Goal: Contribute content: Contribute content

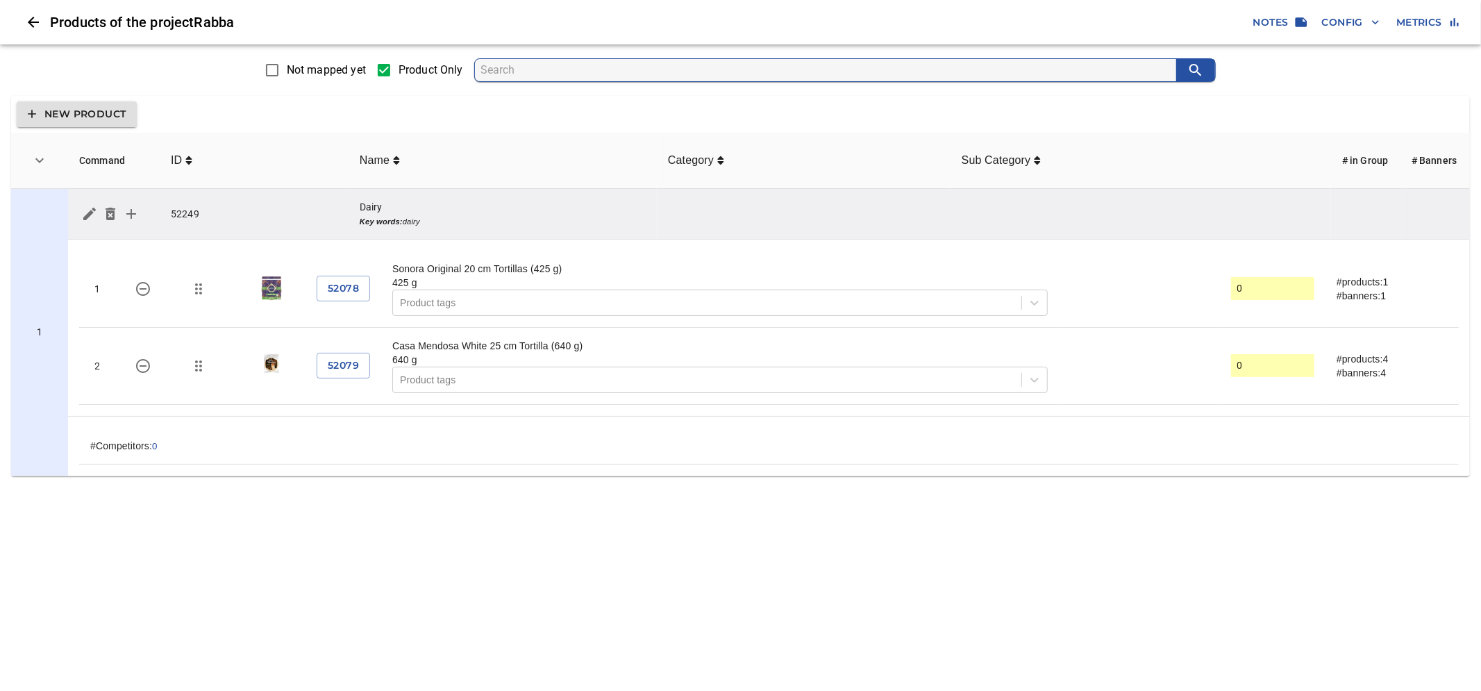
click at [82, 216] on icon "simple table" at bounding box center [89, 214] width 17 height 17
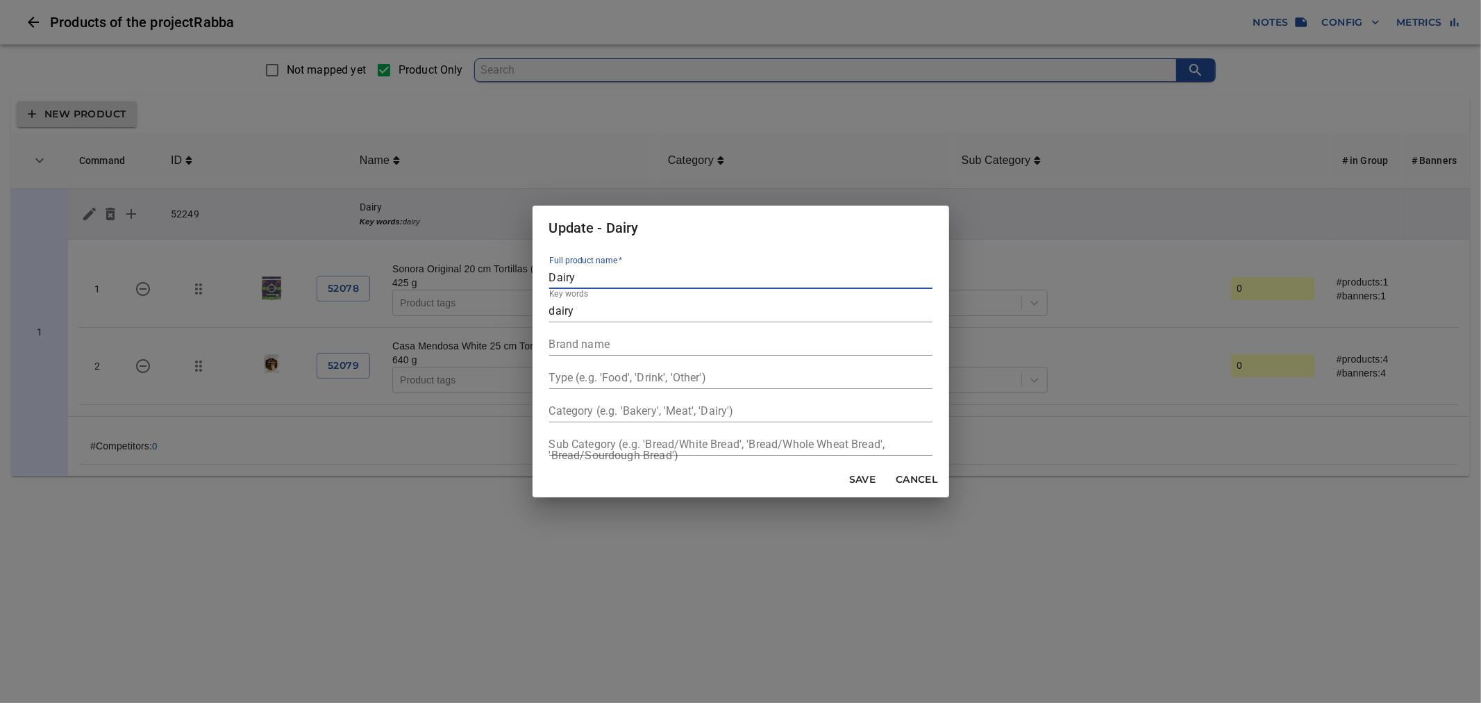
drag, startPoint x: 606, startPoint y: 281, endPoint x: 540, endPoint y: 281, distance: 65.3
click at [540, 281] on div "Full product name   * Dairy Key words dairy Brand name Type (e.g. 'Food', 'Drin…" at bounding box center [741, 355] width 417 height 211
type input "Dairy & Eggs"
click at [869, 481] on span "Save" at bounding box center [862, 479] width 33 height 17
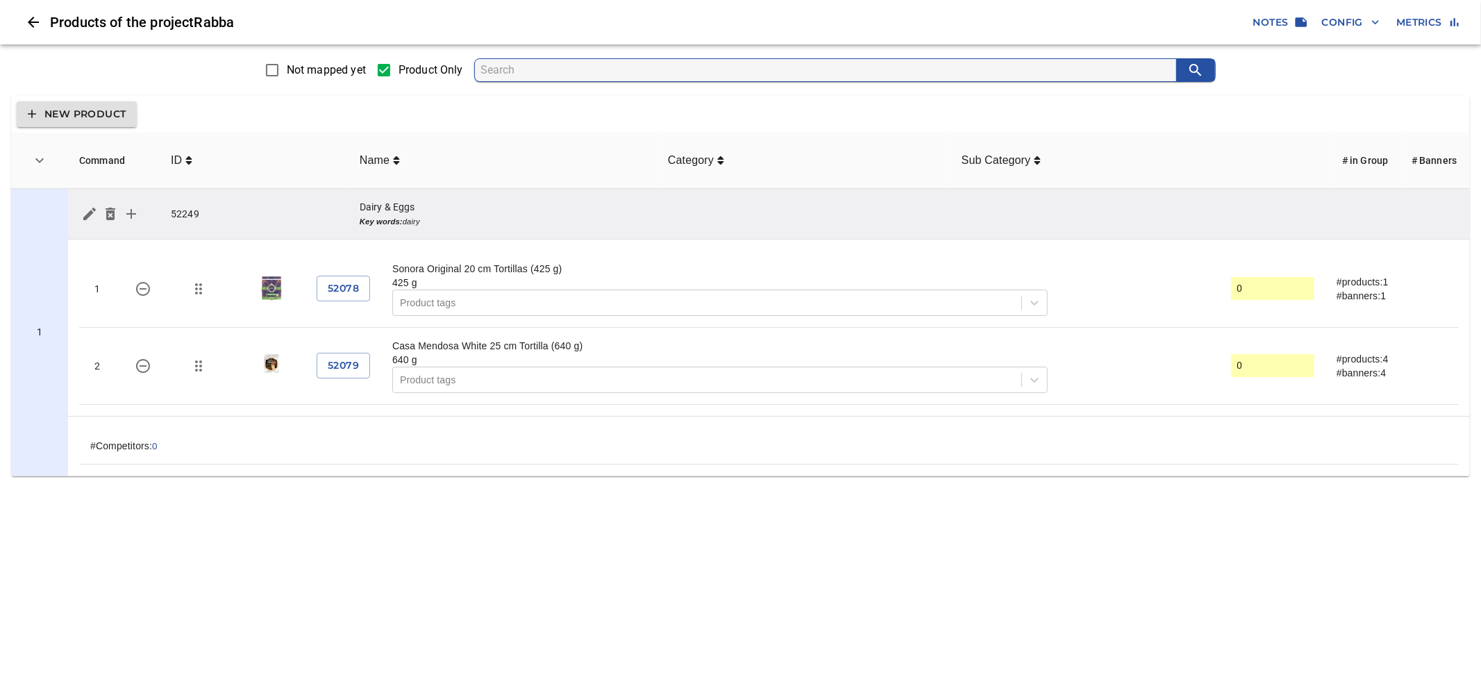
click at [101, 113] on span "New Product" at bounding box center [77, 114] width 98 height 17
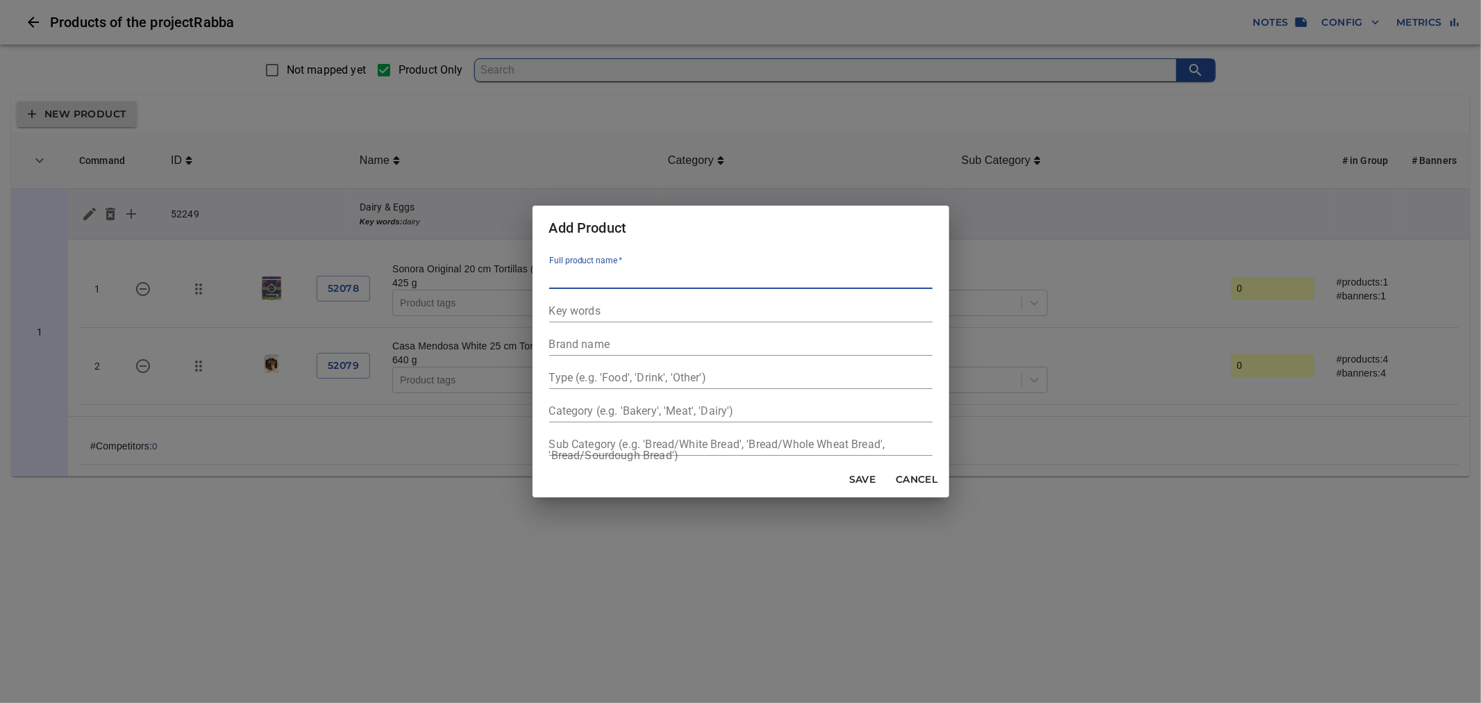
paste input "Deli & Ready Made Meals"
type input "Deli & Ready Made Meals"
click at [610, 310] on input "text" at bounding box center [740, 311] width 383 height 22
paste input "Deli & Ready Made Meals"
drag, startPoint x: 566, startPoint y: 310, endPoint x: 540, endPoint y: 310, distance: 26.4
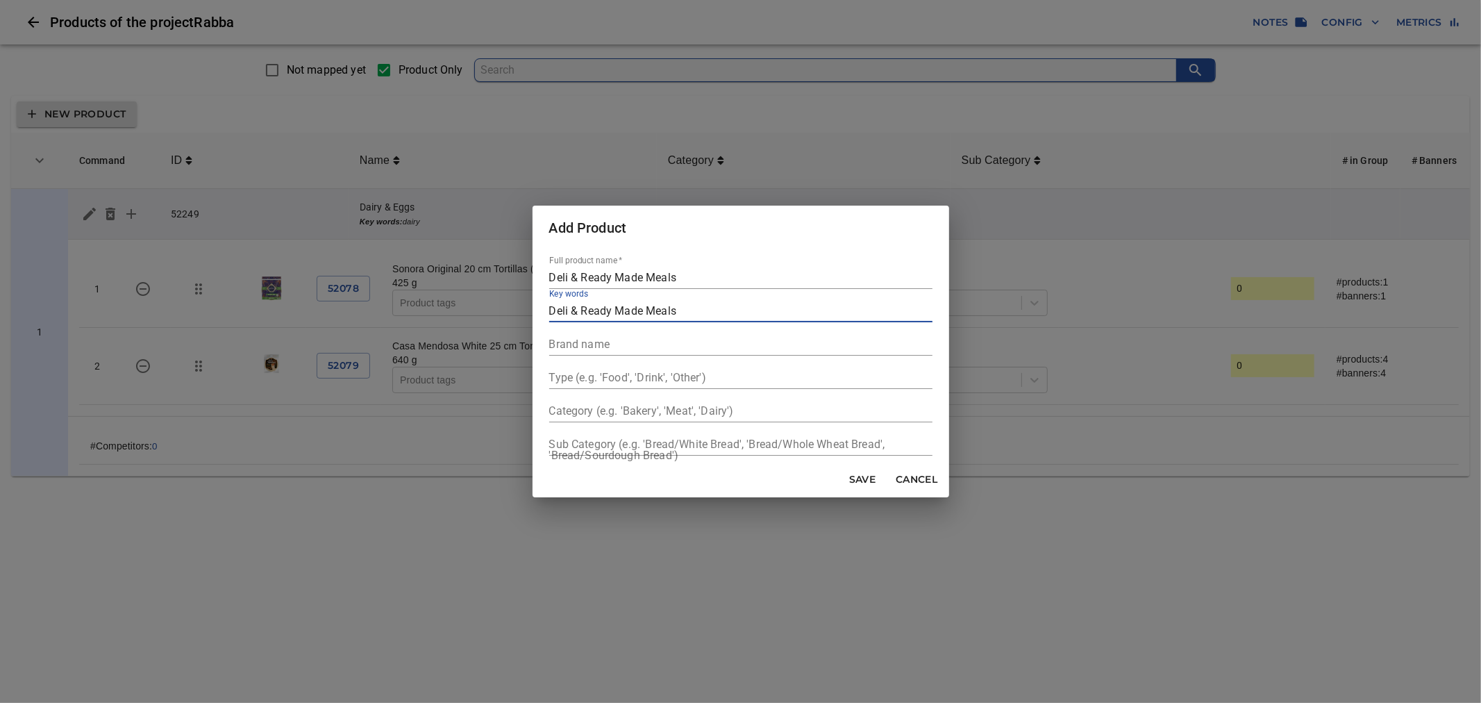
click at [540, 310] on div "Full product name   * Deli & Ready Made Meals Key words Deli & Ready Made Meals…" at bounding box center [741, 355] width 417 height 211
type input "deli, ready made meals"
click at [863, 477] on span "Save" at bounding box center [862, 479] width 33 height 17
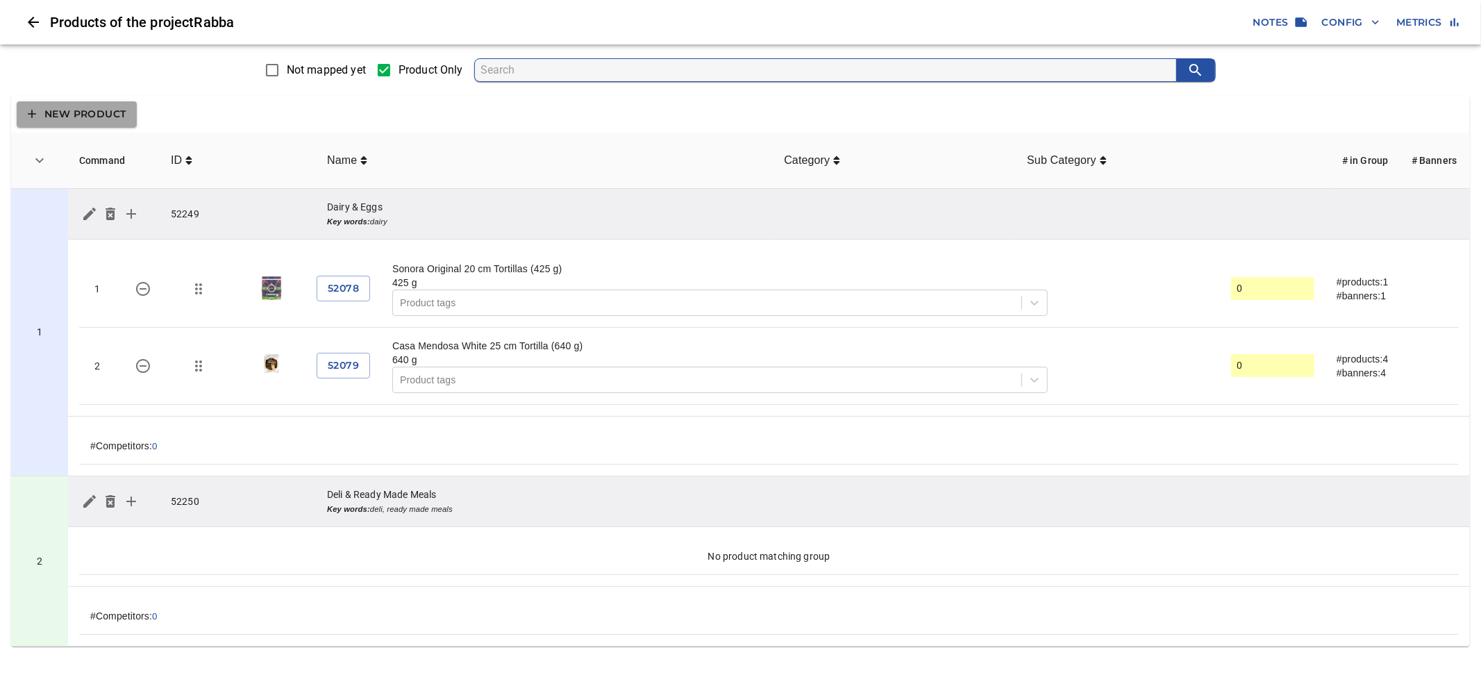
click at [73, 118] on span "New Product" at bounding box center [77, 114] width 98 height 17
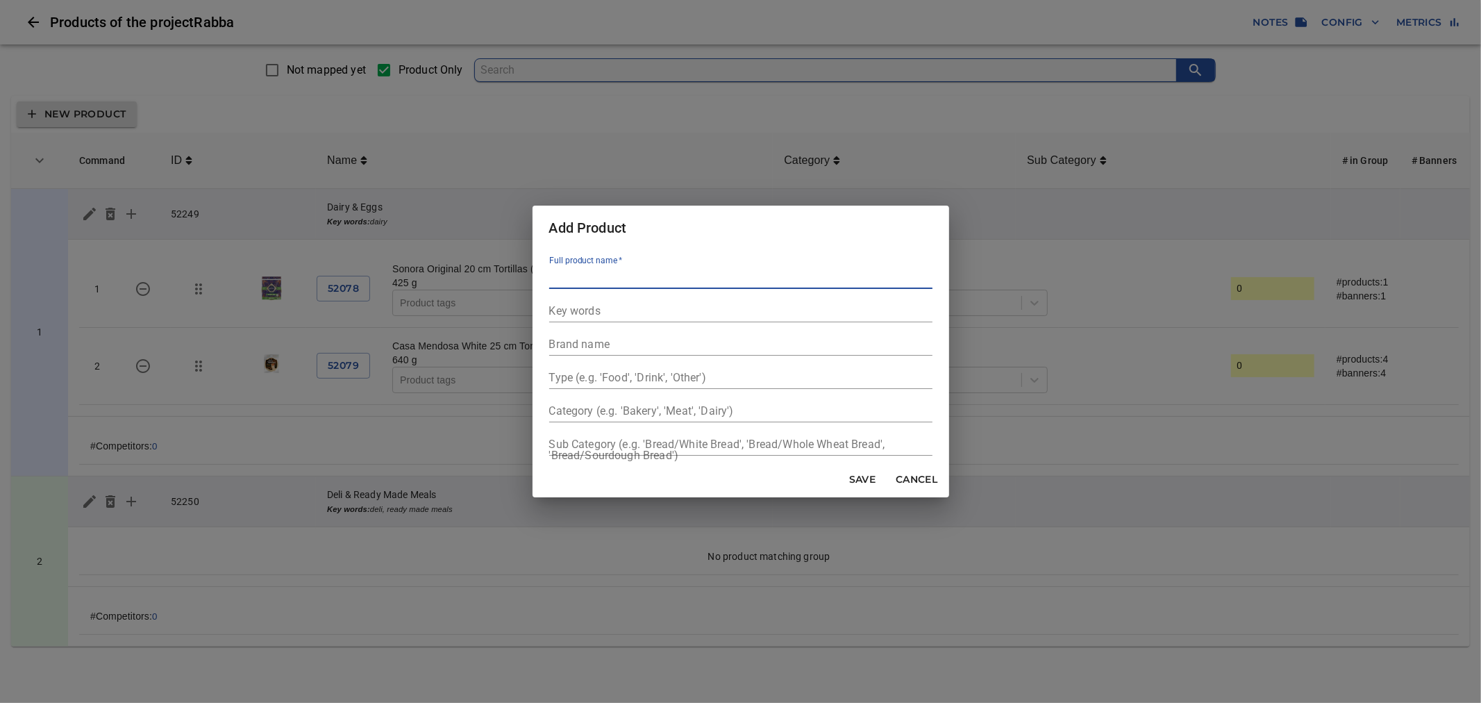
paste input "Fruits & Vegetables"
type input "Fruits & Vegetables"
click at [607, 315] on input "text" at bounding box center [740, 311] width 383 height 22
paste input "Fruits & Vegetables"
drag, startPoint x: 553, startPoint y: 309, endPoint x: 544, endPoint y: 309, distance: 8.3
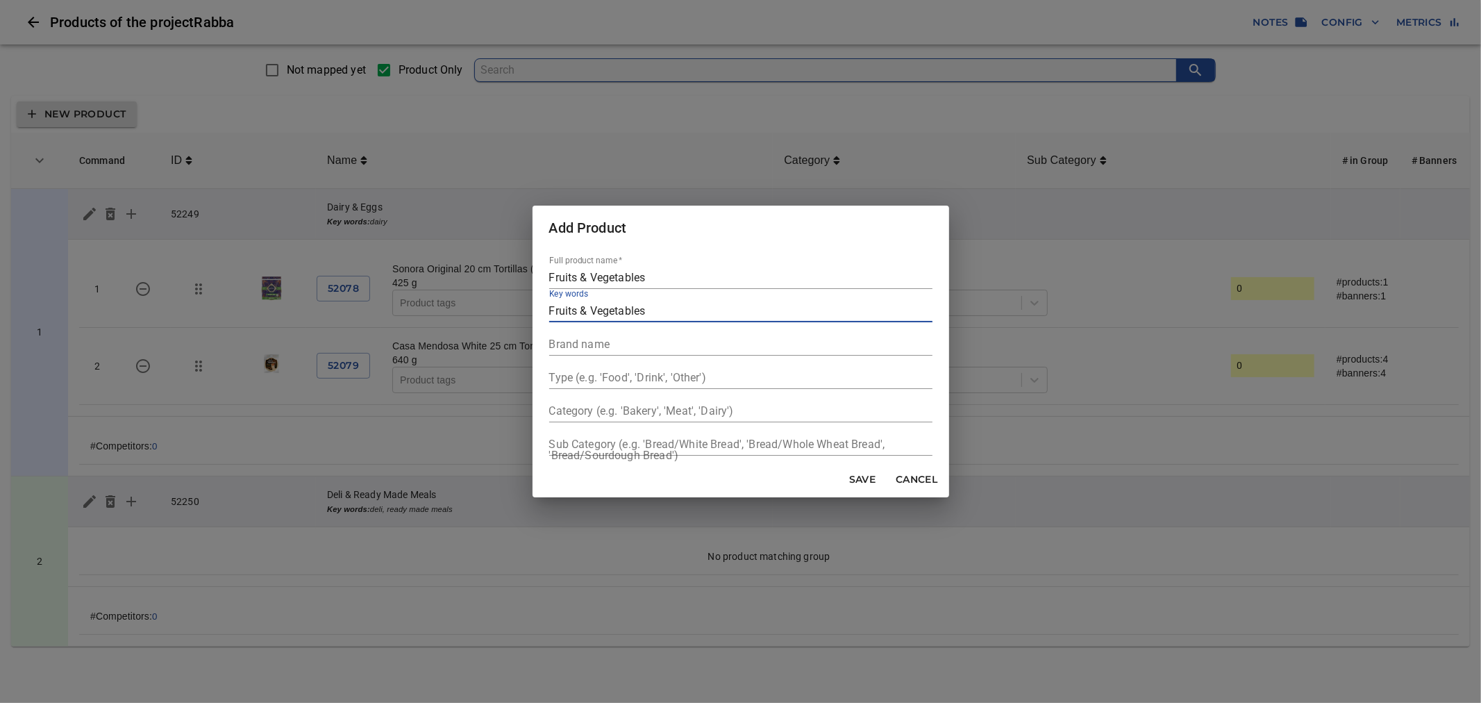
click at [544, 309] on div "Full product name   * Fruits & Vegetables Key words Fruits & Vegetables Brand n…" at bounding box center [741, 355] width 417 height 211
drag, startPoint x: 584, startPoint y: 309, endPoint x: 574, endPoint y: 310, distance: 10.4
click at [574, 310] on input "fruits & Vegetables" at bounding box center [740, 311] width 383 height 22
click at [582, 309] on input "fruits, Vegetables" at bounding box center [740, 311] width 383 height 22
type input "fruits, vegetables"
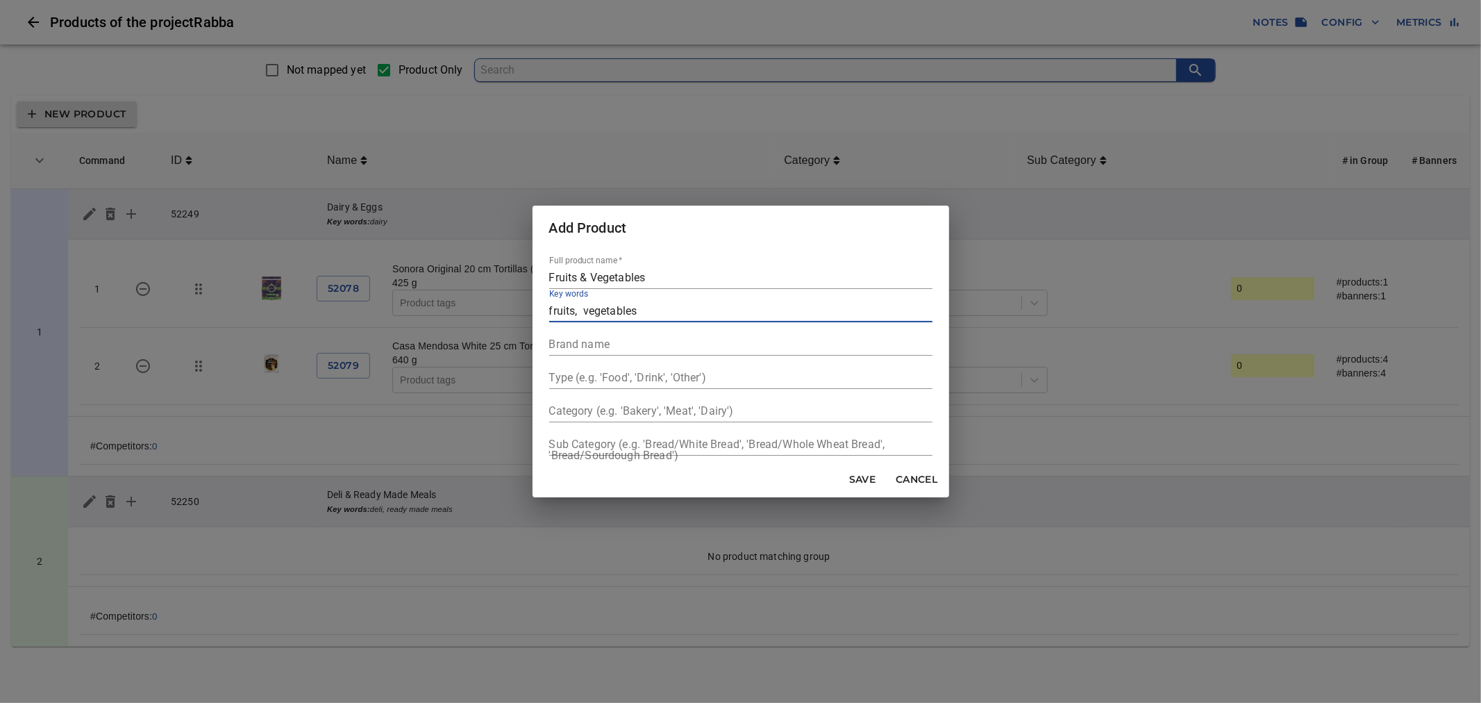
click at [865, 481] on span "Save" at bounding box center [862, 479] width 33 height 17
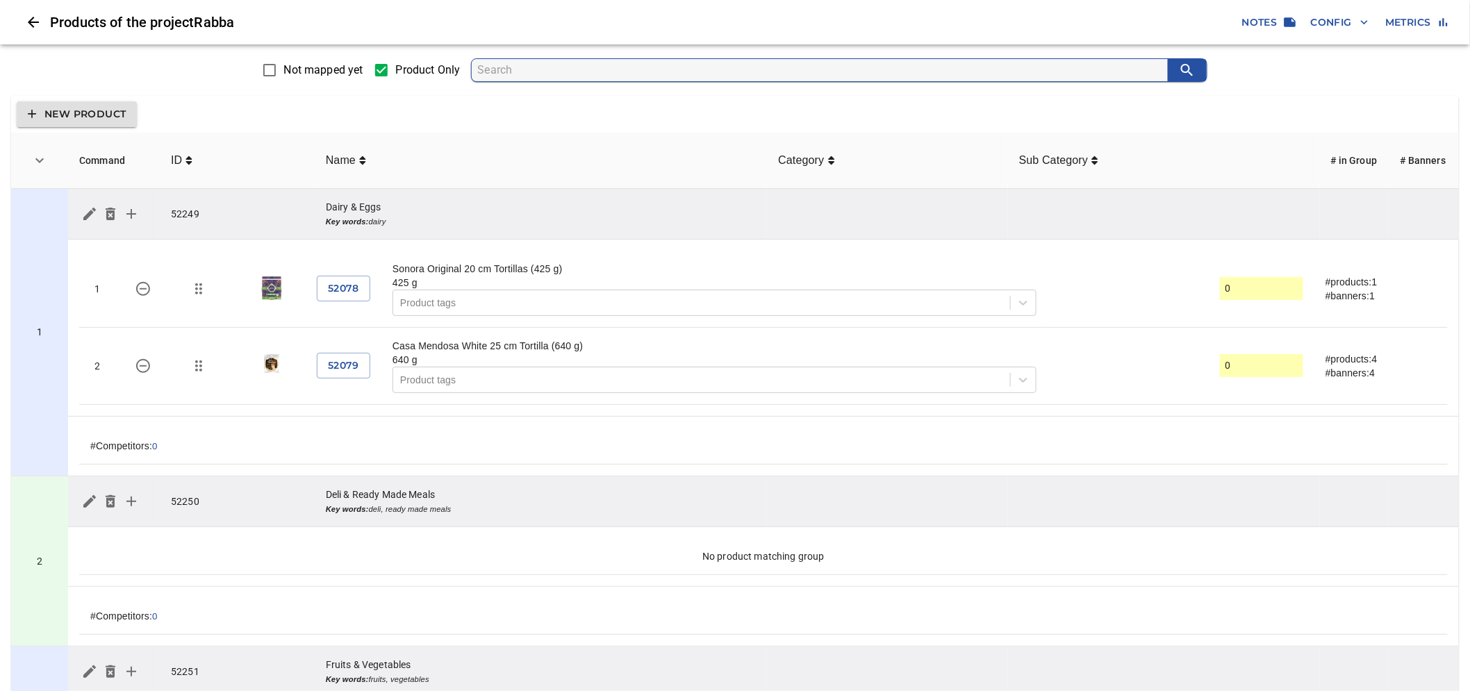
click at [98, 120] on span "New Product" at bounding box center [77, 114] width 98 height 17
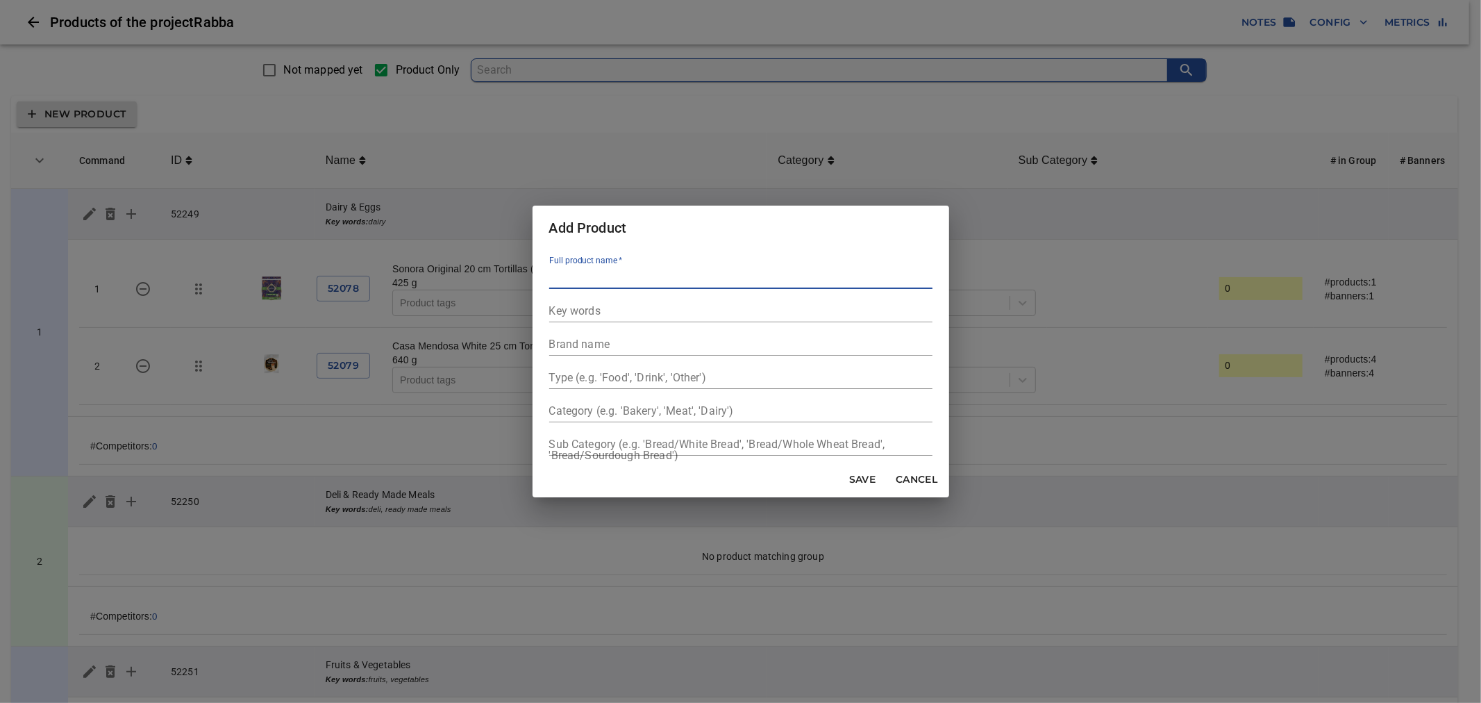
paste input "Pantry Items"
type input "Pantry Items"
click at [579, 309] on input "text" at bounding box center [740, 311] width 383 height 22
paste input "Pantry Items"
click at [553, 309] on input "Pantry Items" at bounding box center [740, 311] width 383 height 22
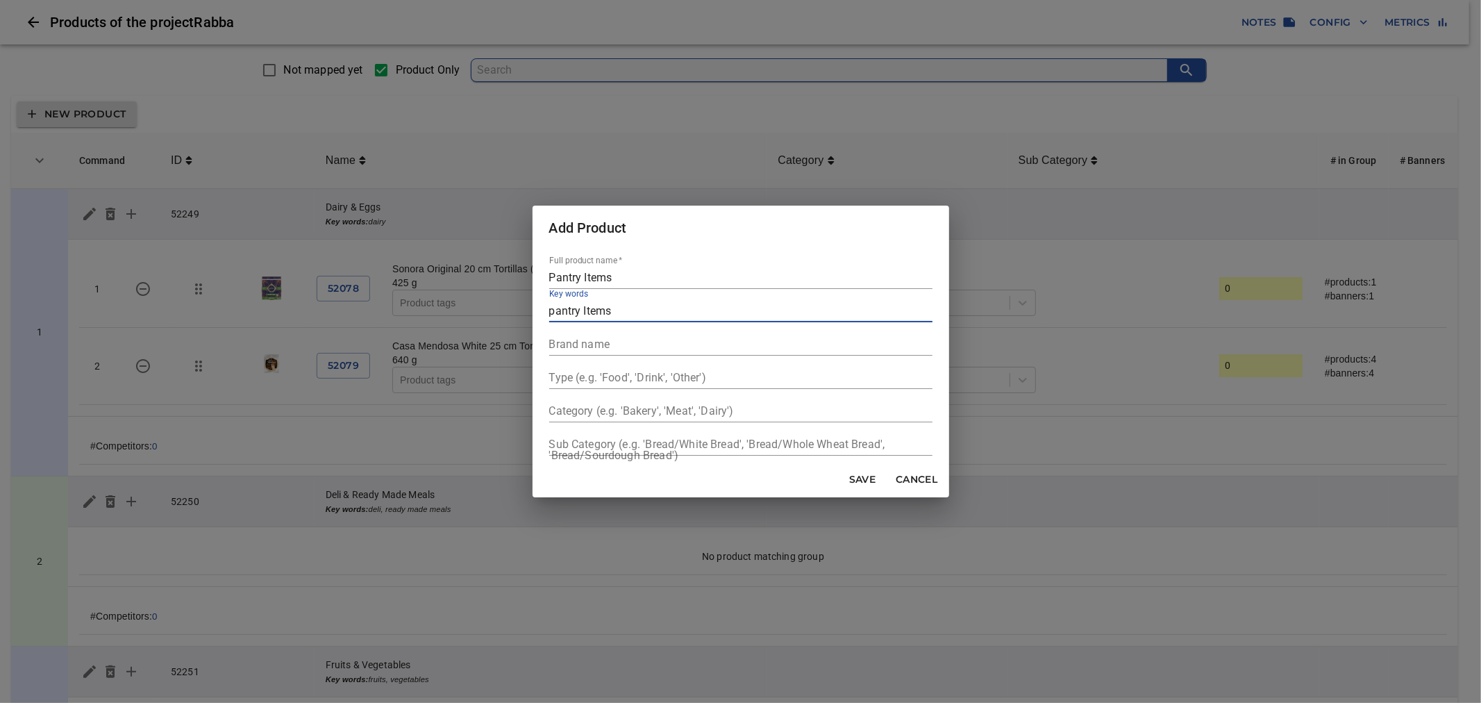
click at [580, 308] on input "pantry Items" at bounding box center [740, 311] width 383 height 22
type input "pantry items"
click at [861, 480] on span "Save" at bounding box center [862, 479] width 33 height 17
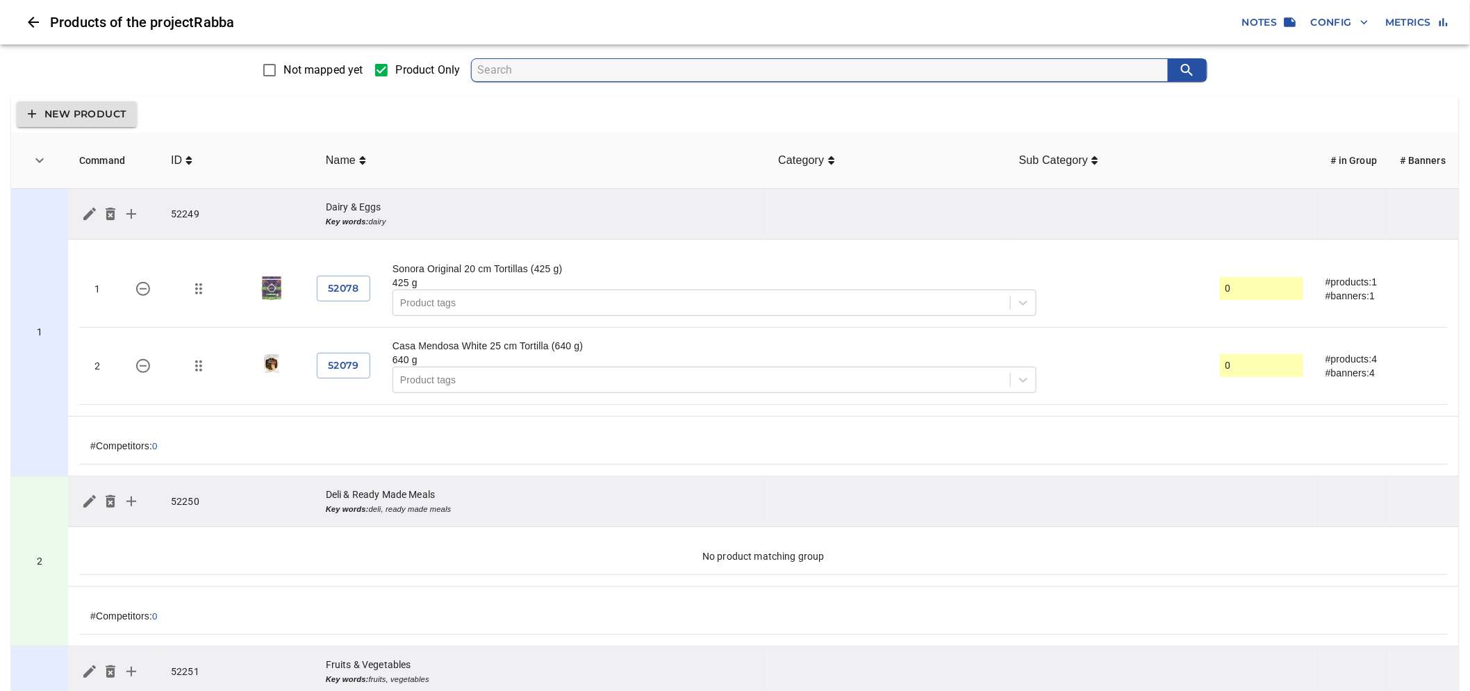
click at [107, 115] on span "New Product" at bounding box center [77, 114] width 98 height 17
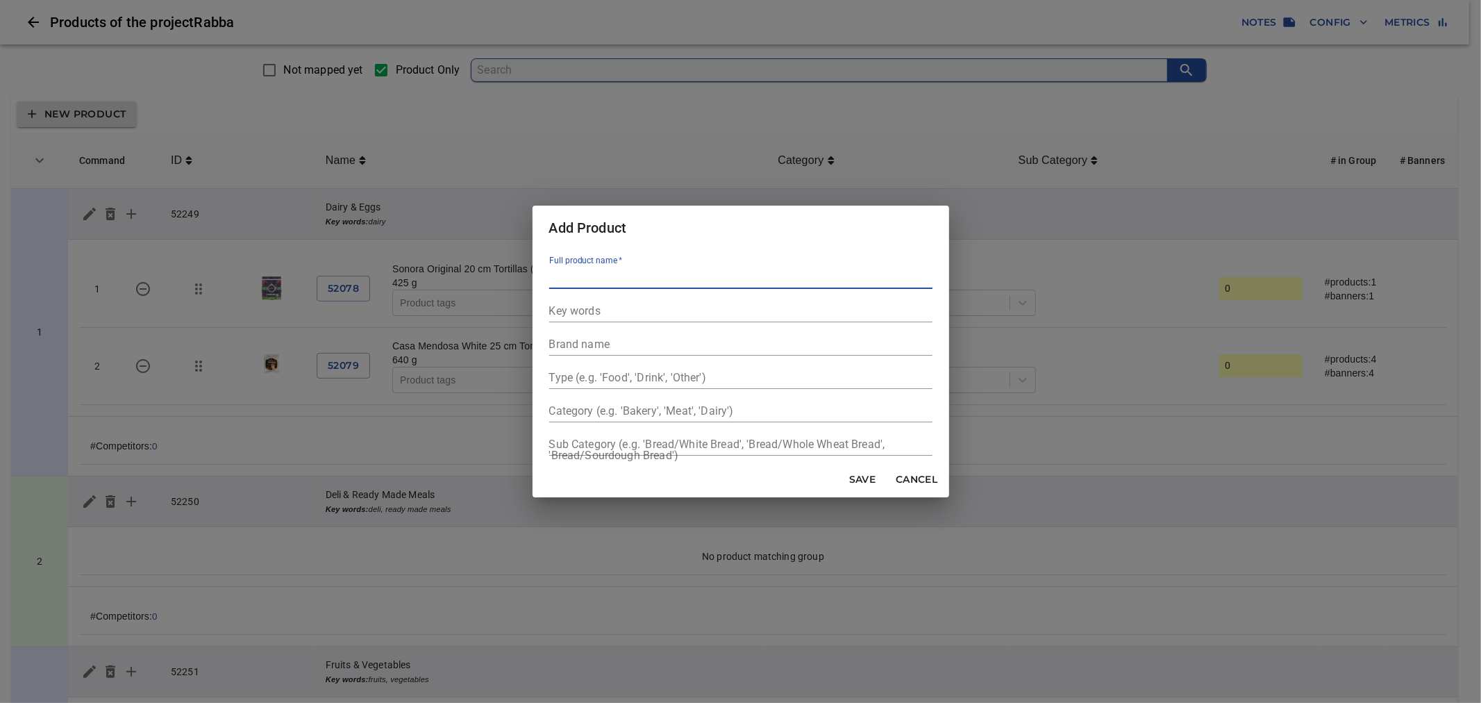
paste input "Bakery"
type input "Bakery"
click at [579, 313] on input "text" at bounding box center [740, 311] width 383 height 22
paste input "Bakery"
click at [550, 308] on input "Bakery" at bounding box center [740, 311] width 383 height 22
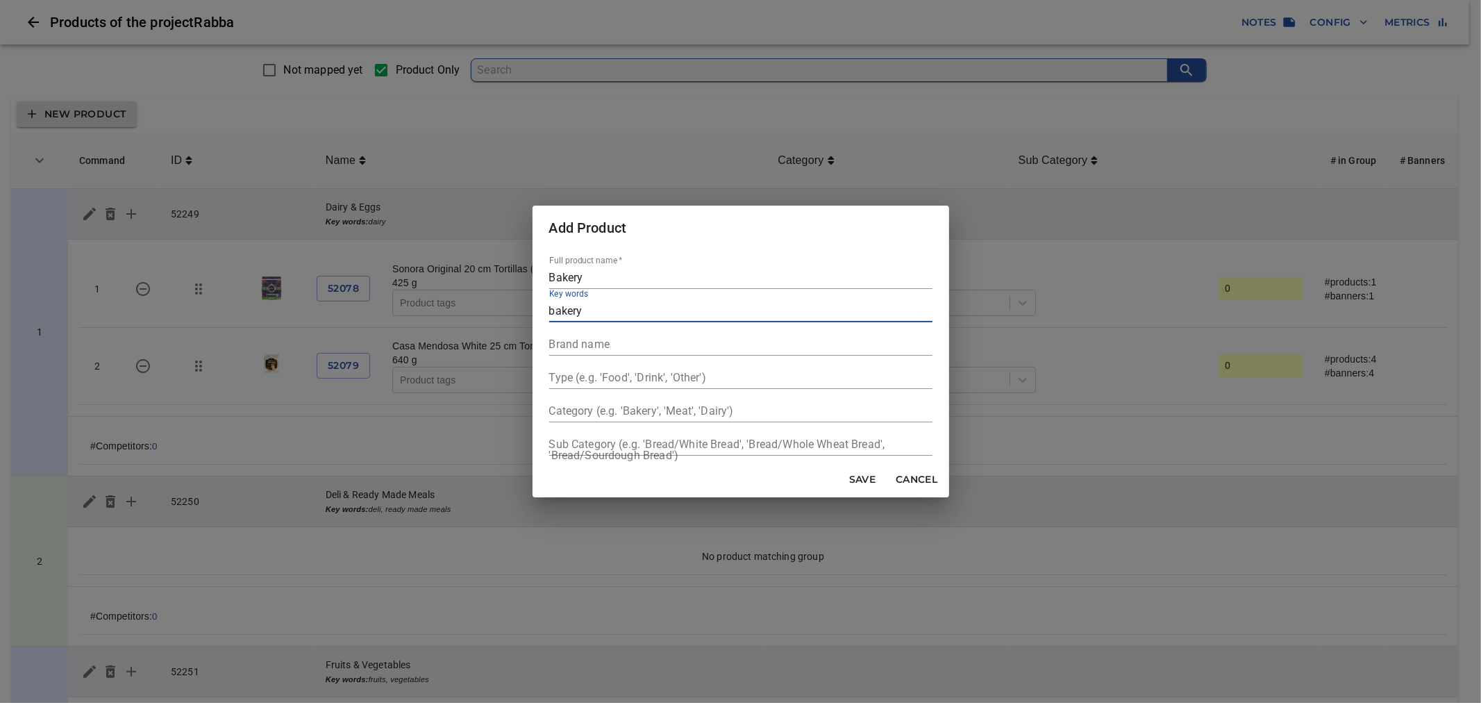
type input "bakery"
click at [858, 476] on span "Save" at bounding box center [862, 479] width 33 height 17
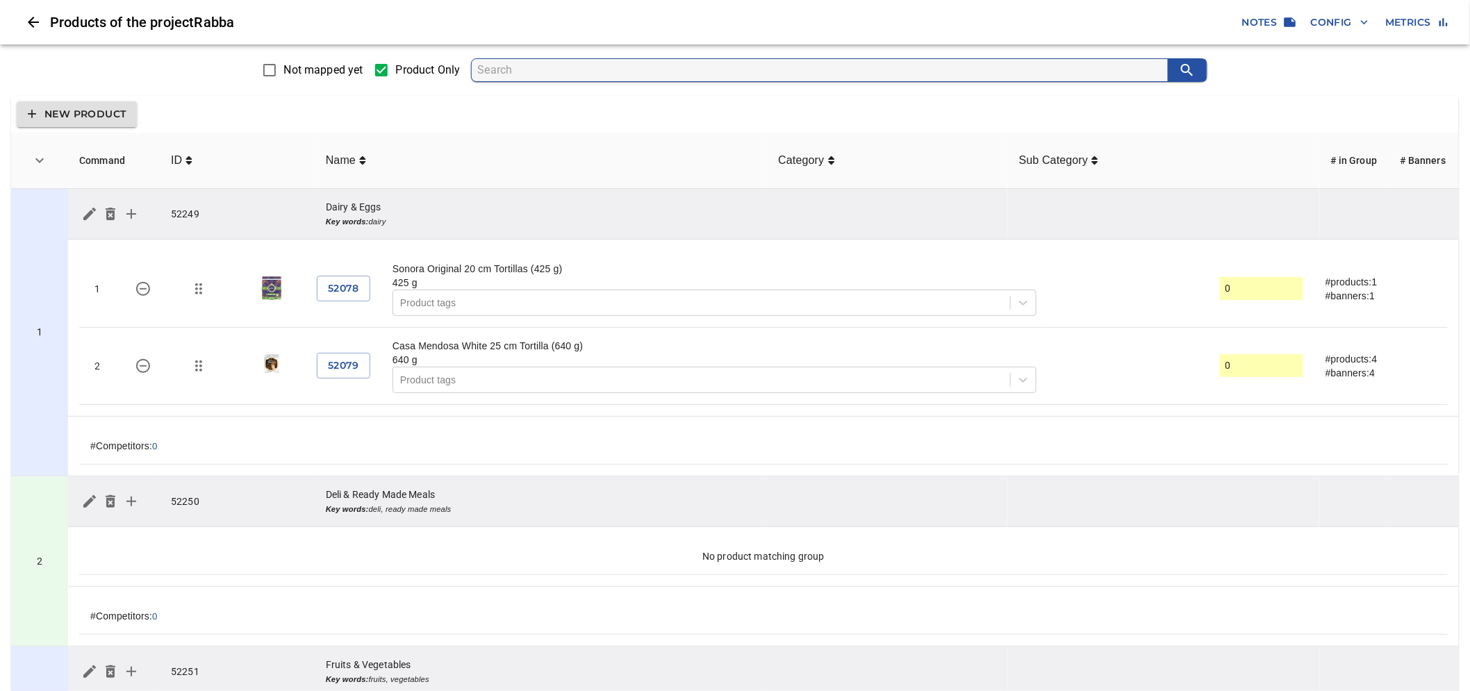
click at [70, 120] on span "New Product" at bounding box center [77, 114] width 98 height 17
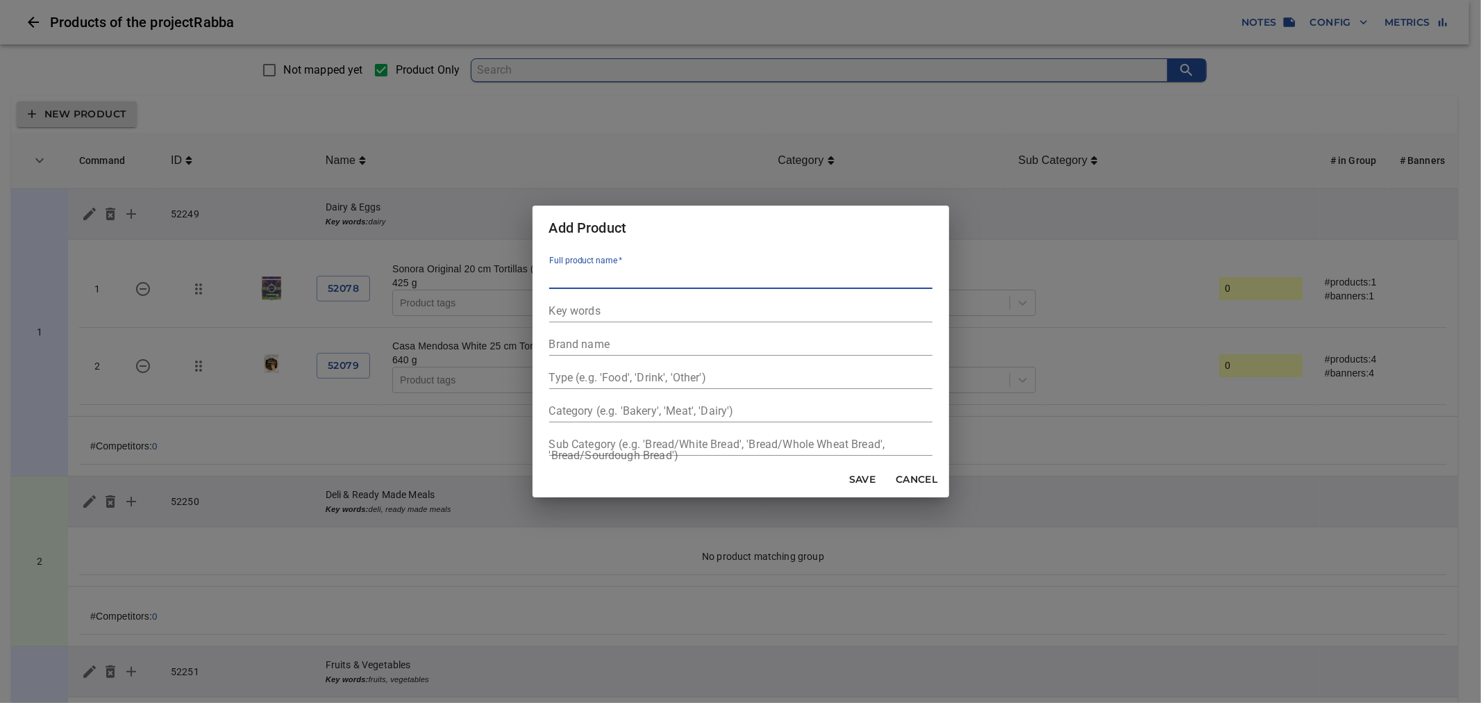
paste input "Frozen Food"
type input "Frozen Food"
click at [583, 313] on input "text" at bounding box center [740, 311] width 383 height 22
paste input "Frozen Food"
click at [547, 310] on div "Full product name   * Frozen Food Key words Frozen Food Brand name Type (e.g. '…" at bounding box center [741, 355] width 417 height 211
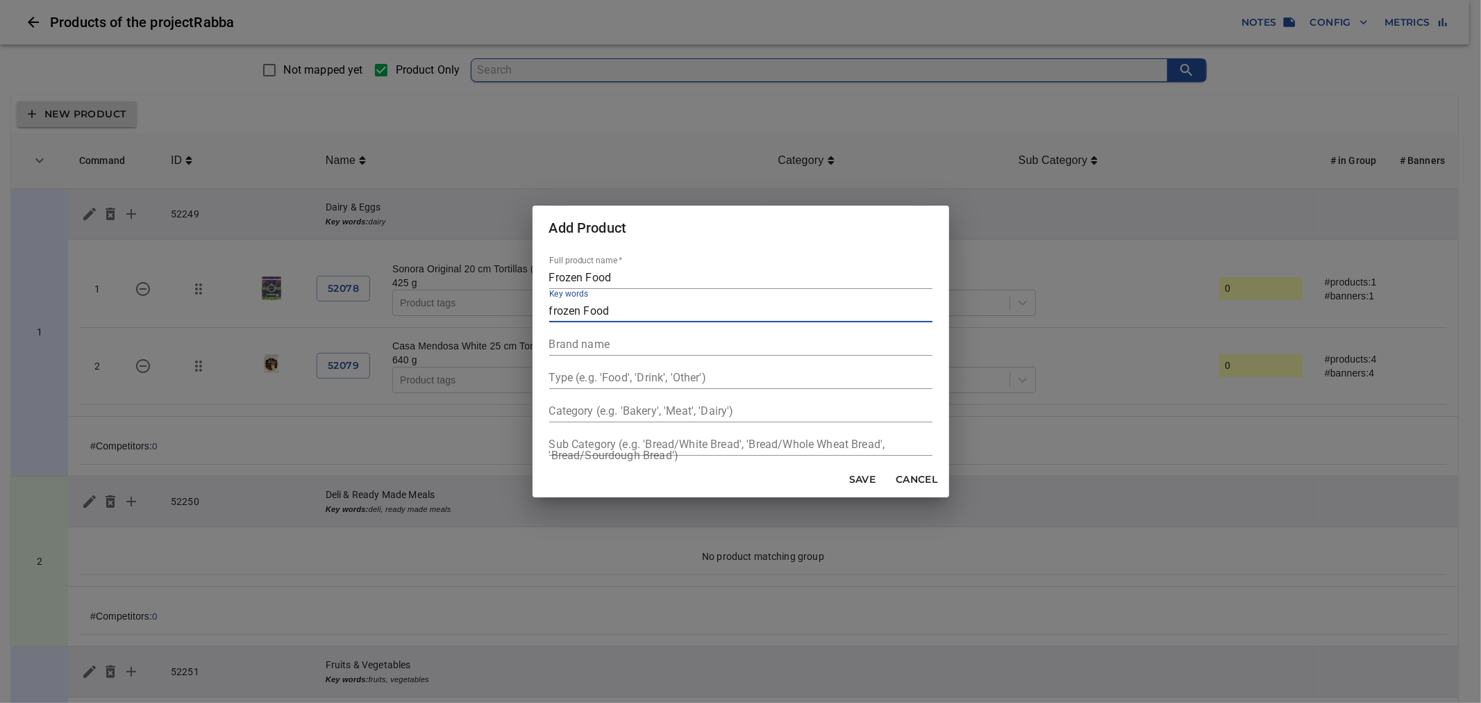
click at [581, 313] on input "frozen Food" at bounding box center [740, 311] width 383 height 22
type input "frozen food"
click at [849, 477] on span "Save" at bounding box center [862, 479] width 33 height 17
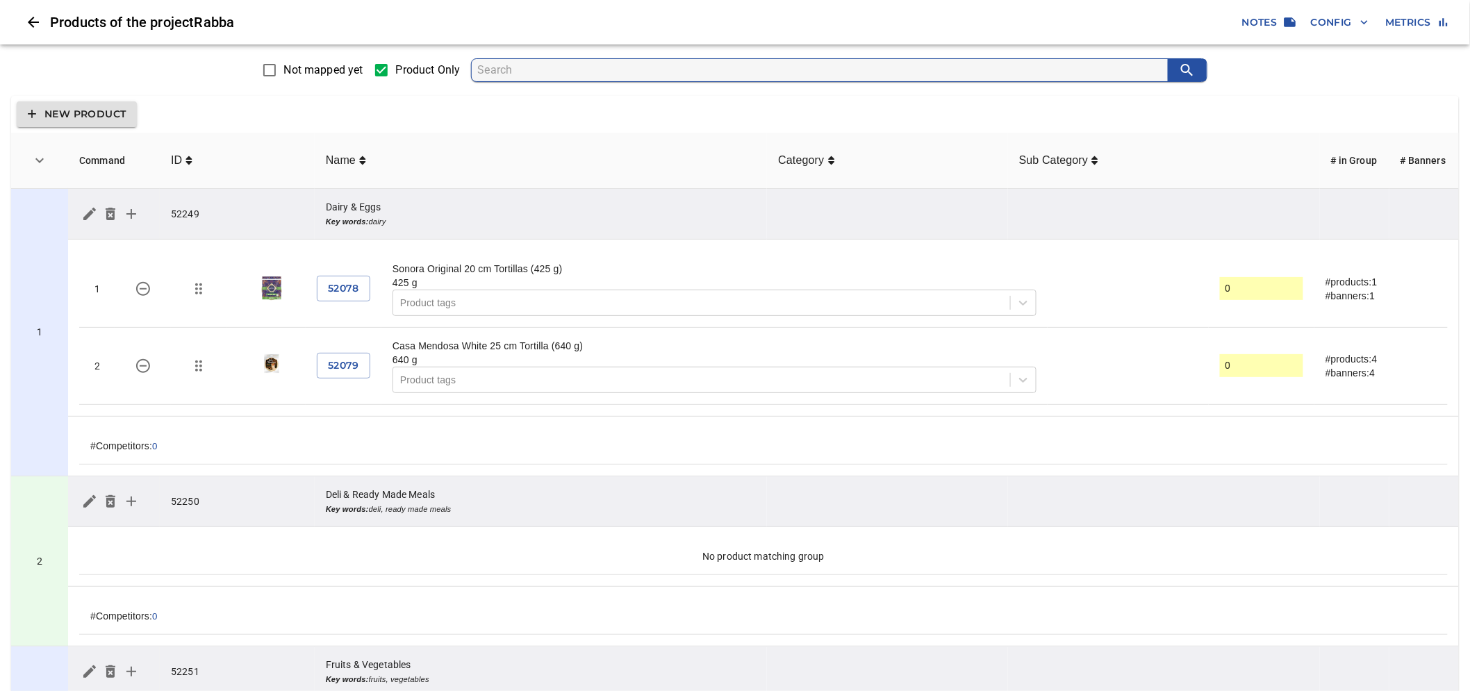
click at [33, 156] on icon "simple table" at bounding box center [39, 160] width 17 height 17
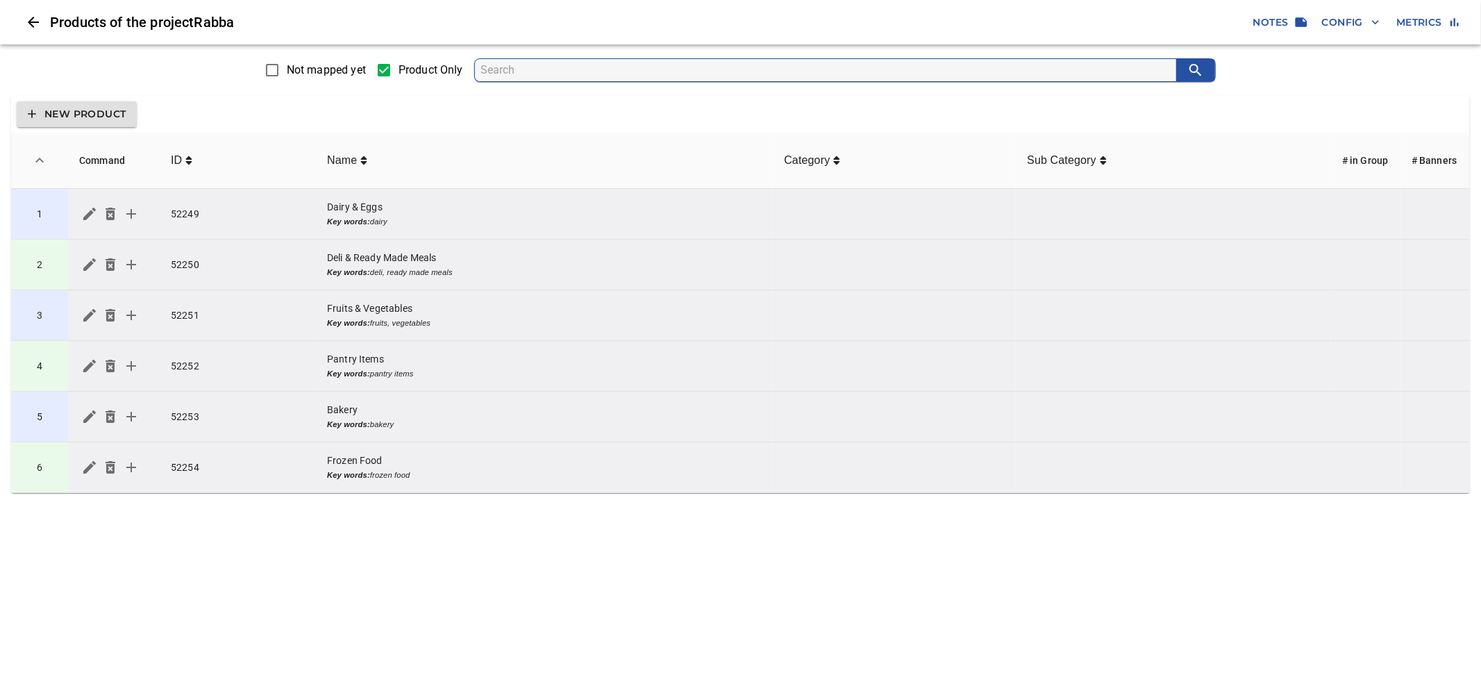
click at [52, 220] on td "1" at bounding box center [39, 214] width 57 height 51
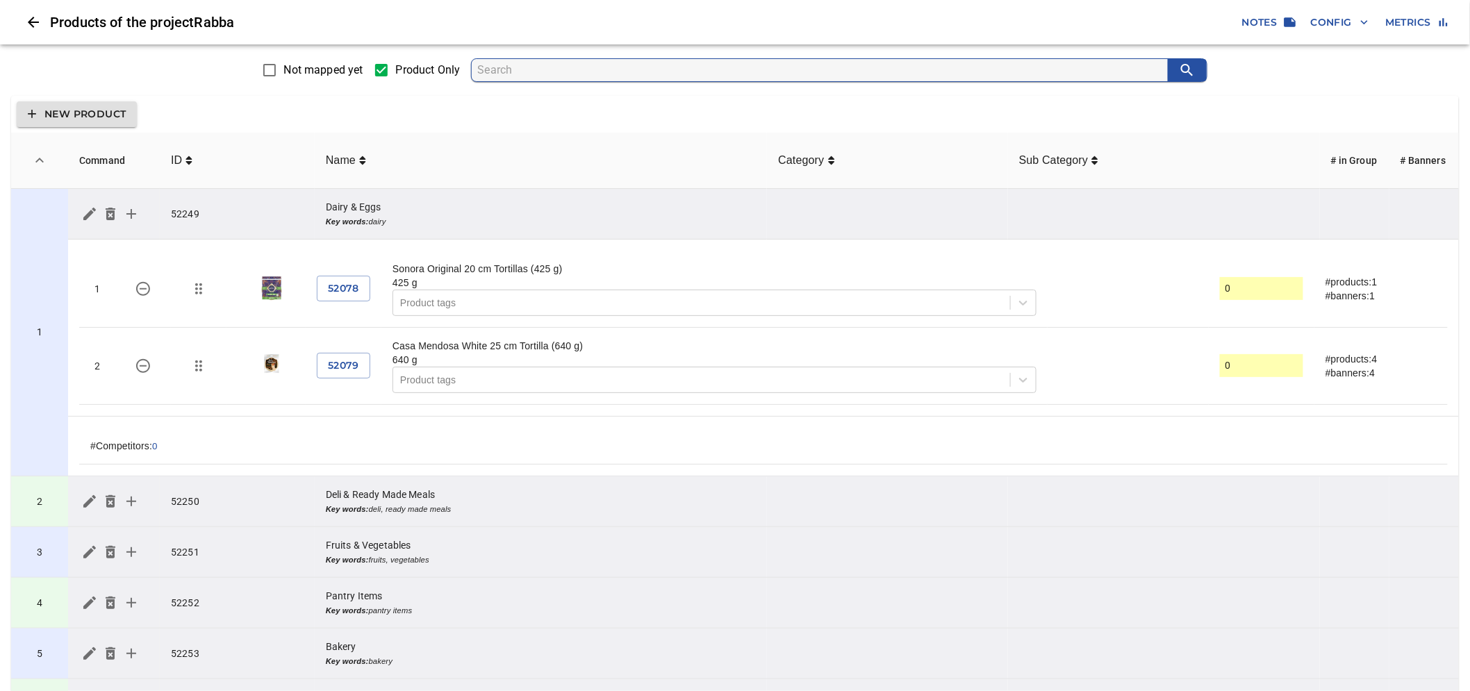
click at [202, 292] on icon "simple table" at bounding box center [198, 289] width 17 height 17
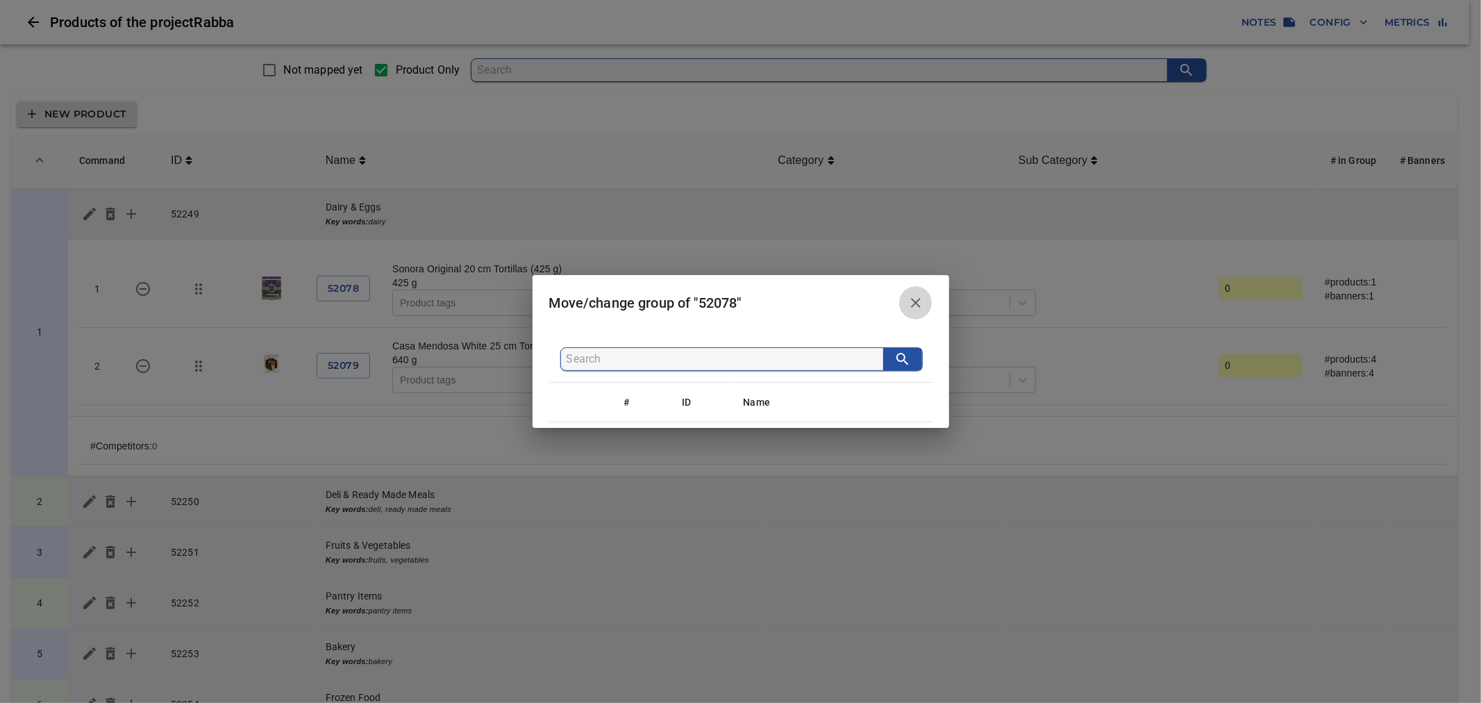
click at [920, 306] on icon "button" at bounding box center [916, 302] width 17 height 17
